Goal: Information Seeking & Learning: Find specific fact

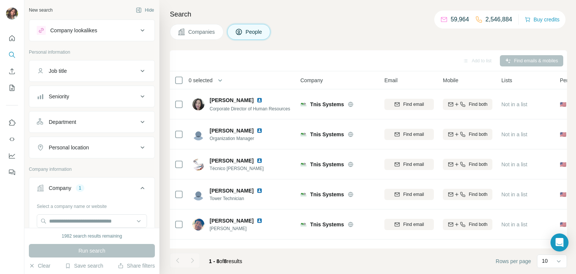
scroll to position [87, 0]
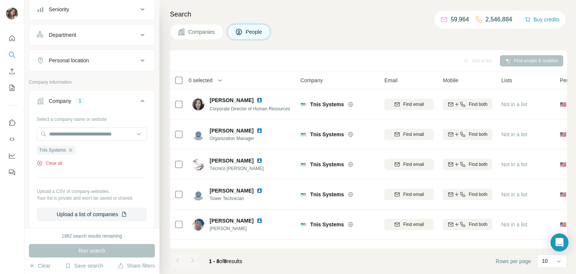
click at [50, 164] on button "Clear all" at bounding box center [50, 163] width 26 height 7
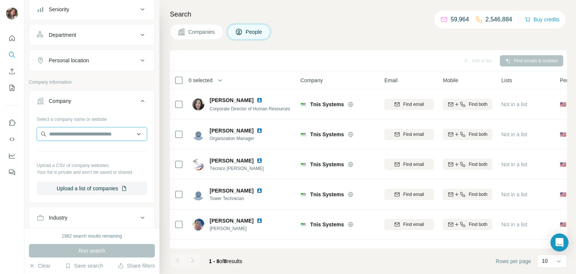
click at [79, 138] on input "text" at bounding box center [92, 134] width 110 height 14
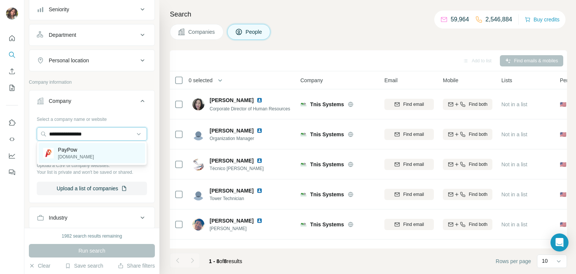
type input "**********"
click at [88, 150] on p "PayPow" at bounding box center [76, 150] width 36 height 8
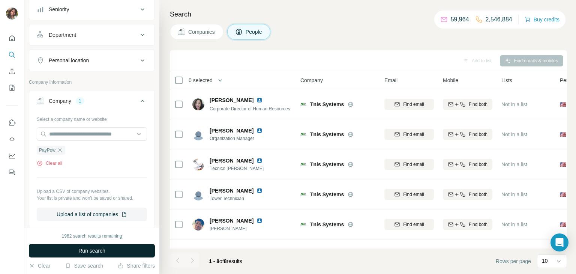
click at [102, 250] on span "Run search" at bounding box center [91, 251] width 27 height 8
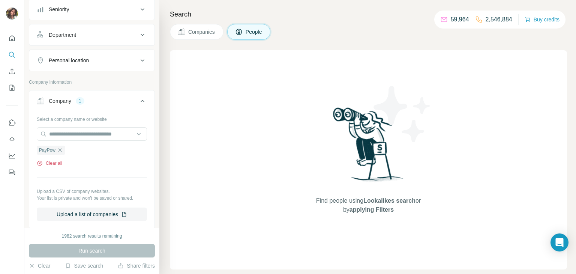
click at [54, 160] on button "Clear all" at bounding box center [50, 163] width 26 height 7
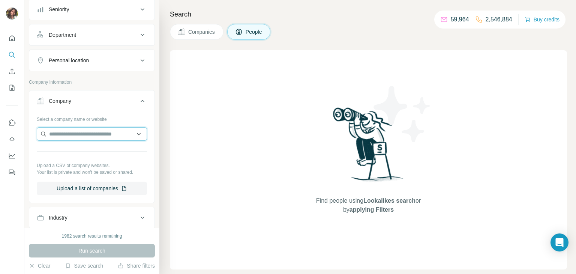
click at [68, 136] on input "text" at bounding box center [92, 134] width 110 height 14
type input "**********"
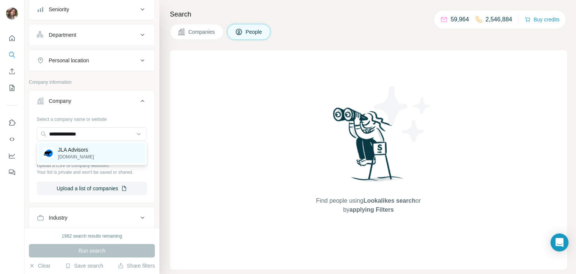
click at [71, 150] on p "JLA Advisors" at bounding box center [76, 150] width 36 height 8
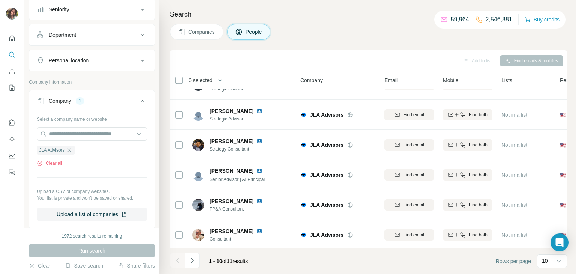
scroll to position [141, 0]
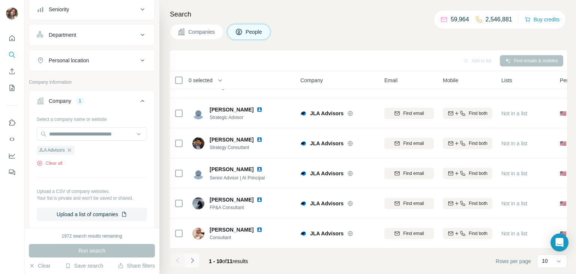
click at [191, 260] on icon "Navigate to next page" at bounding box center [193, 261] width 8 height 8
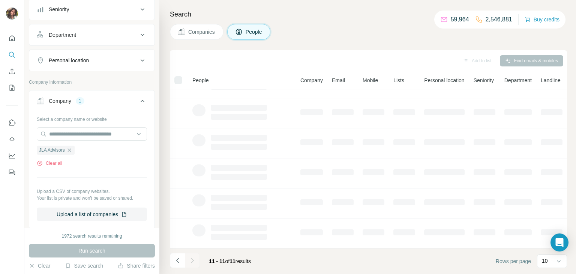
scroll to position [0, 0]
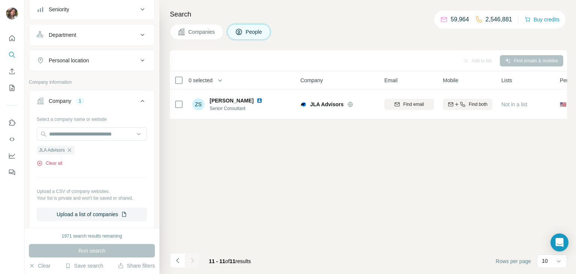
click at [57, 160] on button "Clear all" at bounding box center [50, 163] width 26 height 7
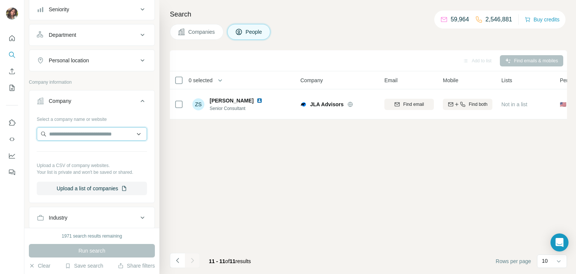
click at [69, 138] on input "text" at bounding box center [92, 134] width 110 height 14
type input "**********"
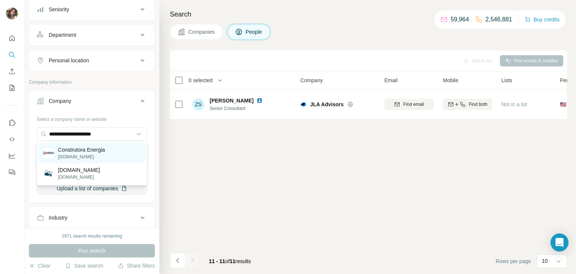
click at [77, 155] on p "[DOMAIN_NAME]" at bounding box center [81, 156] width 47 height 7
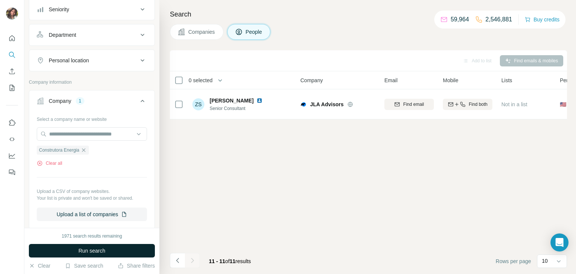
click at [107, 246] on button "Run search" at bounding box center [92, 251] width 126 height 14
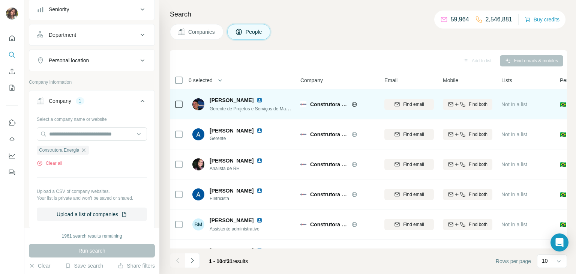
click at [257, 101] on img at bounding box center [260, 100] width 6 height 6
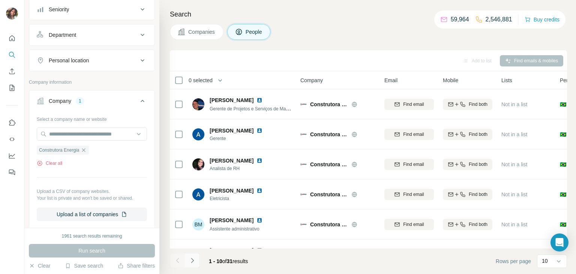
click at [195, 258] on icon "Navigate to next page" at bounding box center [193, 261] width 8 height 8
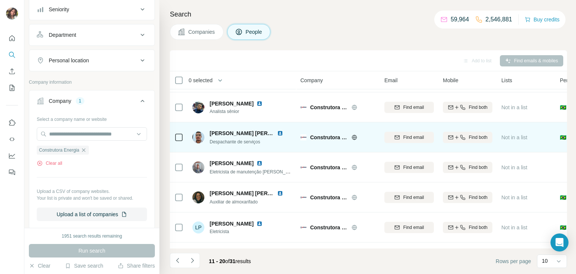
scroll to position [141, 0]
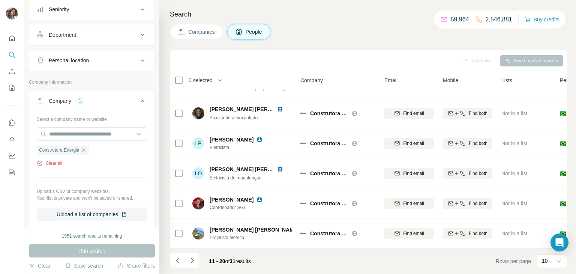
click at [46, 160] on button "Clear all" at bounding box center [50, 163] width 26 height 7
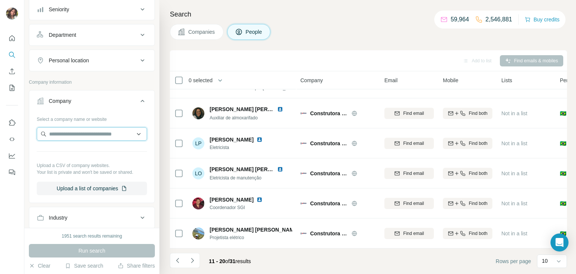
click at [72, 137] on input "text" at bounding box center [92, 134] width 110 height 14
type input "**********"
